Goal: Task Accomplishment & Management: Manage account settings

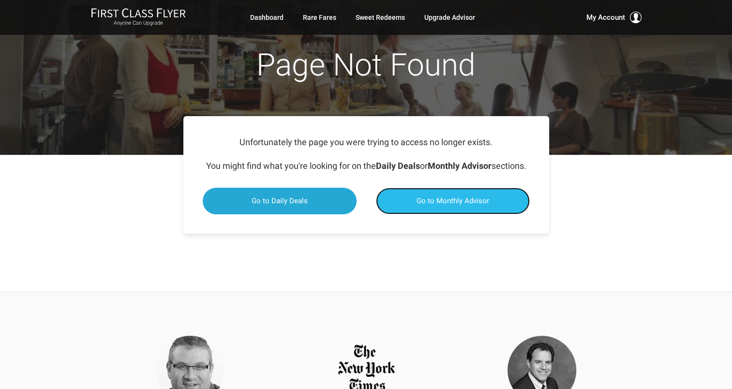
click at [414, 213] on link "Go to Monthly Advisor" at bounding box center [453, 201] width 154 height 27
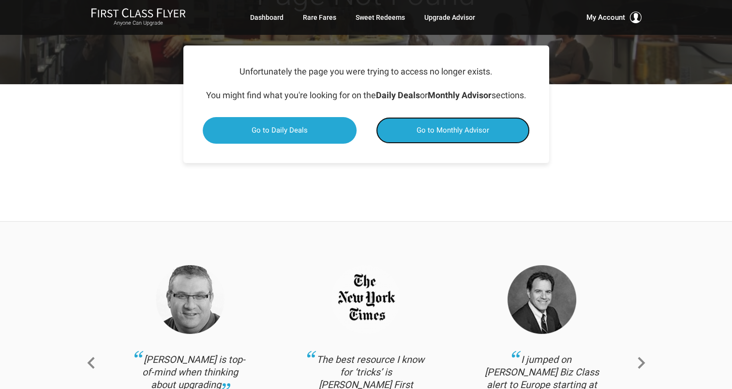
scroll to position [85, 0]
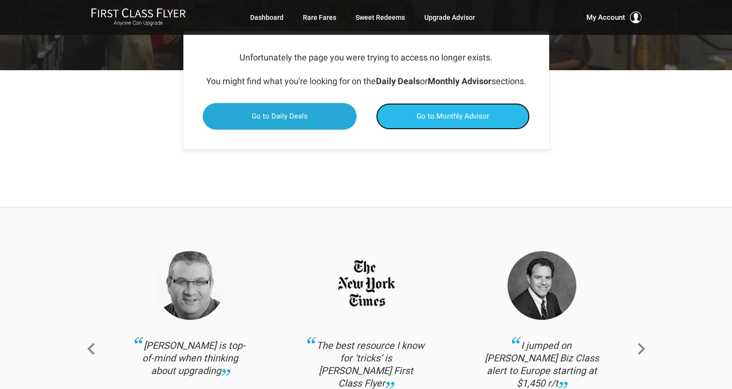
click at [450, 124] on link "Go to Monthly Advisor" at bounding box center [453, 116] width 154 height 27
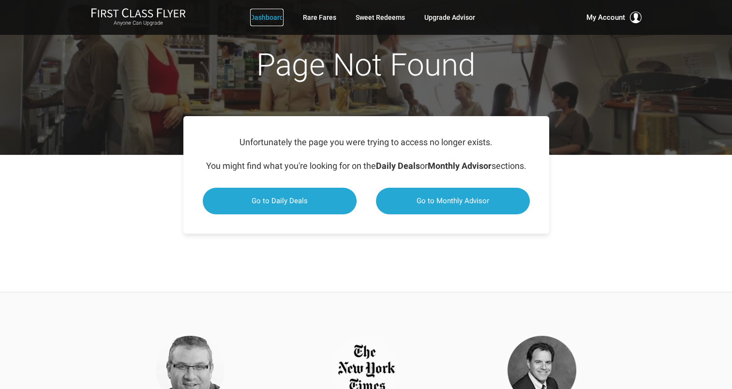
click at [269, 17] on link "Dashboard" at bounding box center [266, 17] width 33 height 17
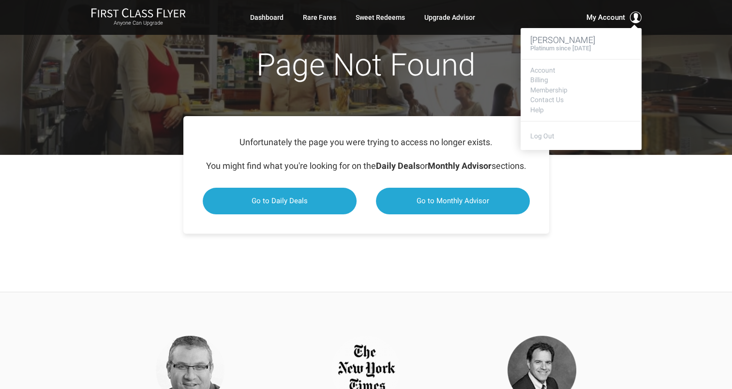
click at [586, 47] on h4 "Platinum since [DATE]" at bounding box center [560, 48] width 61 height 7
click at [635, 18] on span at bounding box center [636, 18] width 12 height 12
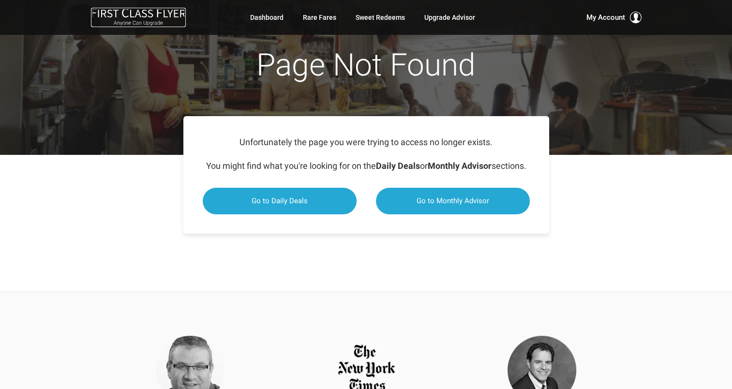
drag, startPoint x: 151, startPoint y: 16, endPoint x: 153, endPoint y: 23, distance: 7.5
click at [151, 17] on img at bounding box center [138, 13] width 95 height 10
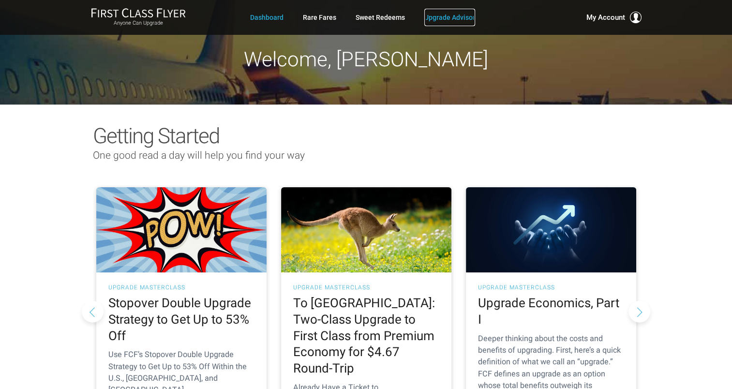
click at [441, 17] on link "Upgrade Advisor" at bounding box center [449, 17] width 51 height 17
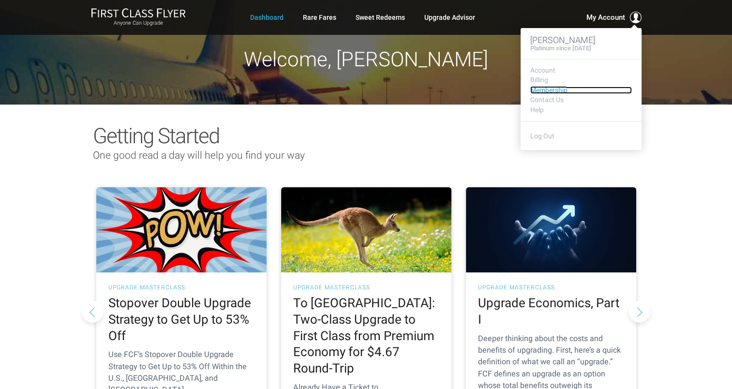
click at [564, 92] on link "Membership" at bounding box center [581, 90] width 102 height 7
click at [544, 98] on link "Contact Us" at bounding box center [581, 99] width 102 height 7
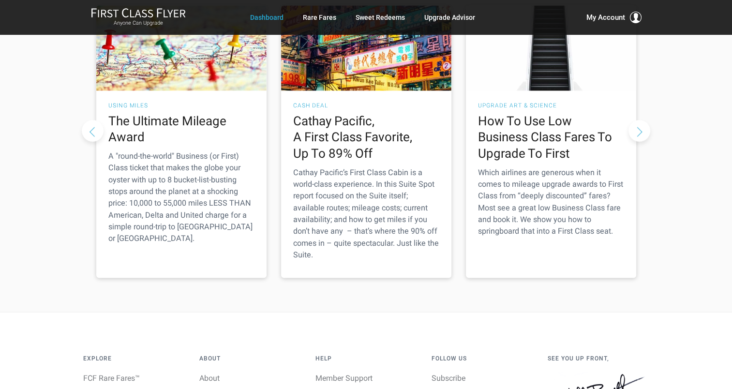
scroll to position [1470, 0]
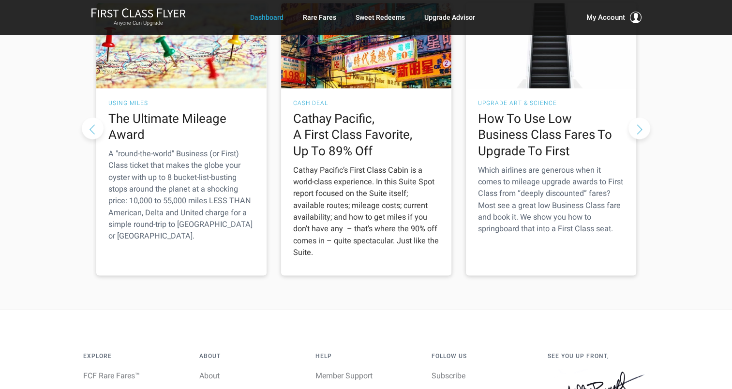
click at [351, 111] on h2 "Cathay Pacific, A First Class Favorite, Up To 89% Off" at bounding box center [366, 135] width 146 height 49
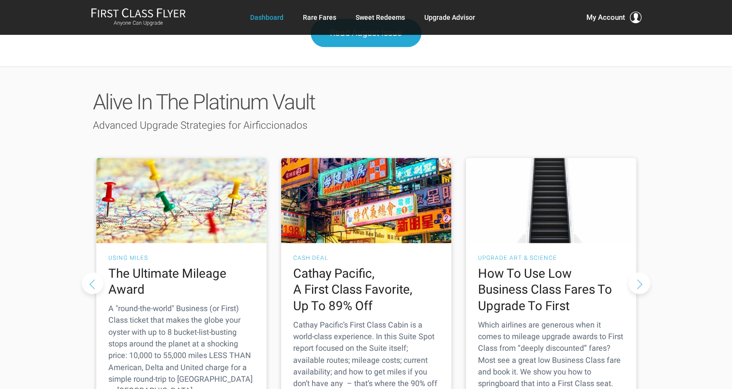
scroll to position [1312, 0]
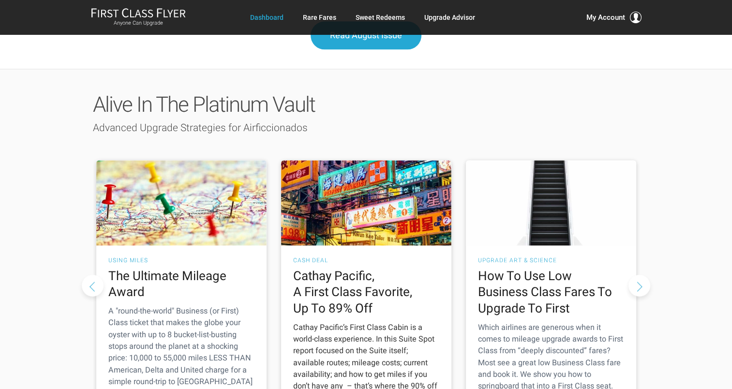
click at [321, 257] on h3 "Cash Deal" at bounding box center [366, 260] width 146 height 6
click at [344, 268] on h2 "Cathay Pacific, A First Class Favorite, Up To 89% Off" at bounding box center [366, 292] width 146 height 49
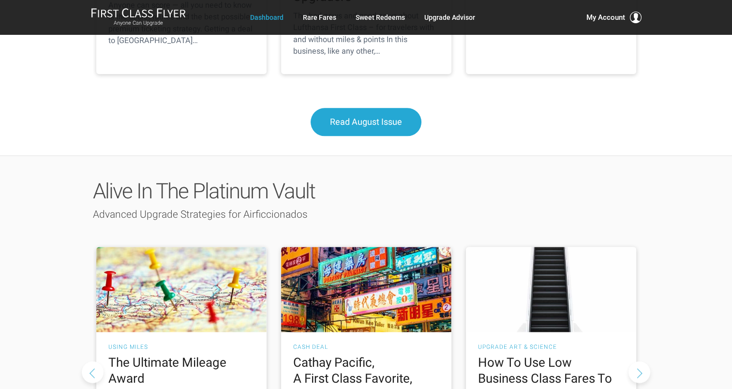
scroll to position [1230, 0]
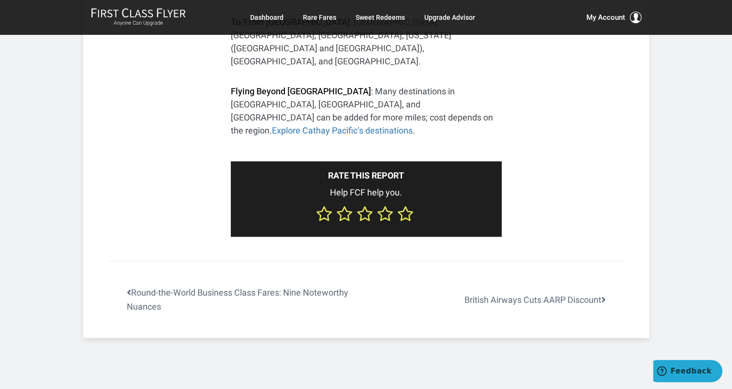
scroll to position [1645, 0]
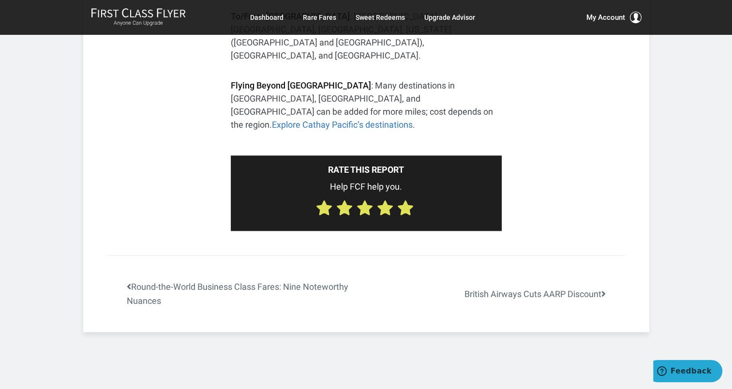
drag, startPoint x: 405, startPoint y: 156, endPoint x: 404, endPoint y: 161, distance: 4.9
click at [404, 201] on use at bounding box center [405, 208] width 14 height 14
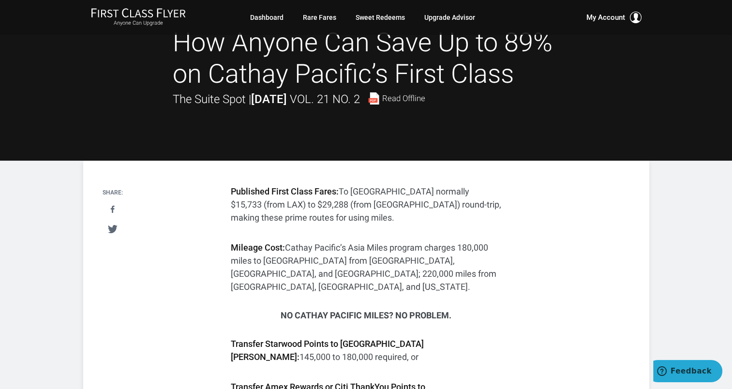
scroll to position [0, 0]
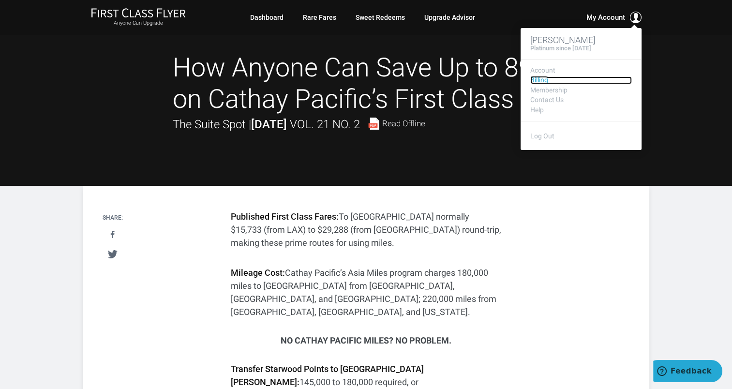
click at [545, 81] on link "Billing" at bounding box center [581, 79] width 102 height 7
click at [541, 82] on link "Billing" at bounding box center [581, 79] width 102 height 7
click at [546, 90] on link "Membership" at bounding box center [581, 90] width 102 height 7
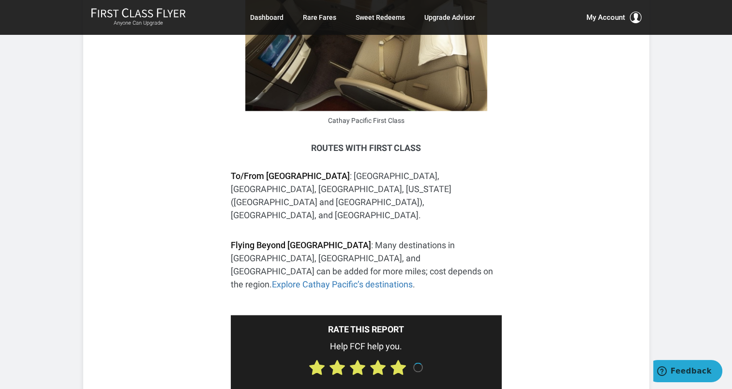
scroll to position [1488, 0]
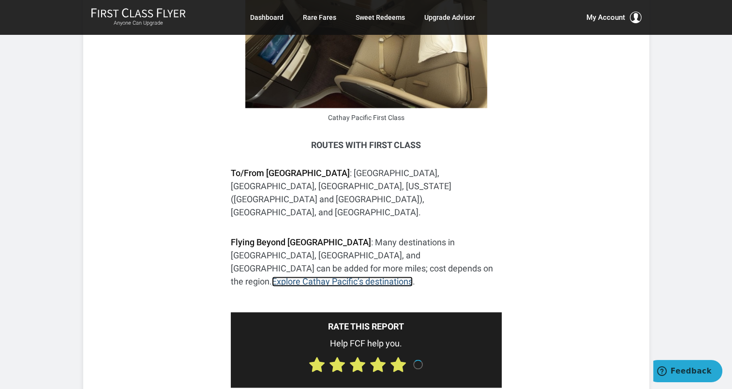
click at [358, 276] on link "Explore Cathay Pacific’s destinations" at bounding box center [342, 281] width 141 height 10
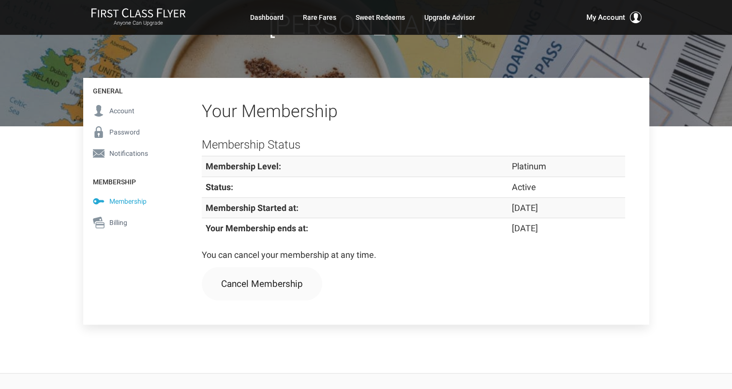
scroll to position [75, 0]
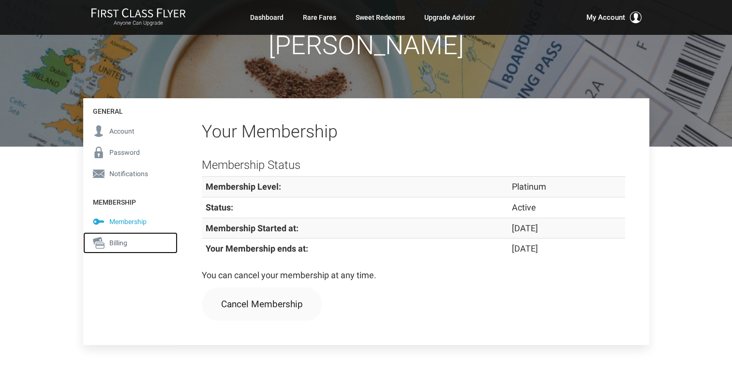
click at [122, 242] on span "Billing" at bounding box center [118, 243] width 18 height 11
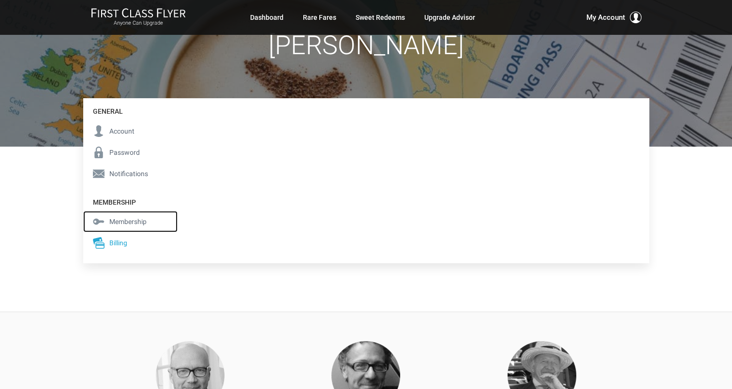
click at [120, 222] on span "Membership" at bounding box center [127, 221] width 37 height 11
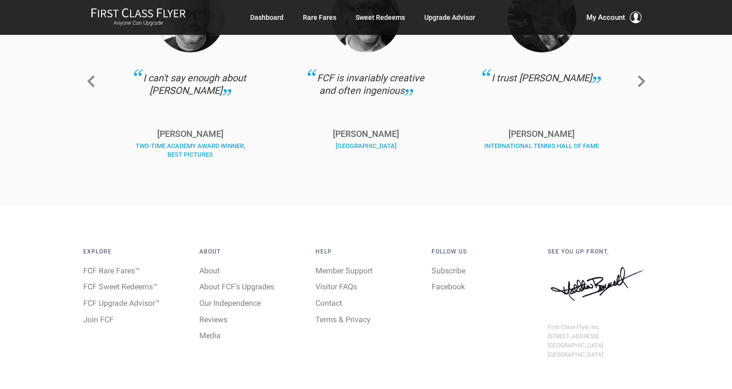
scroll to position [514, 0]
click at [340, 273] on link "Member Support" at bounding box center [343, 271] width 57 height 9
